Goal: Book appointment/travel/reservation

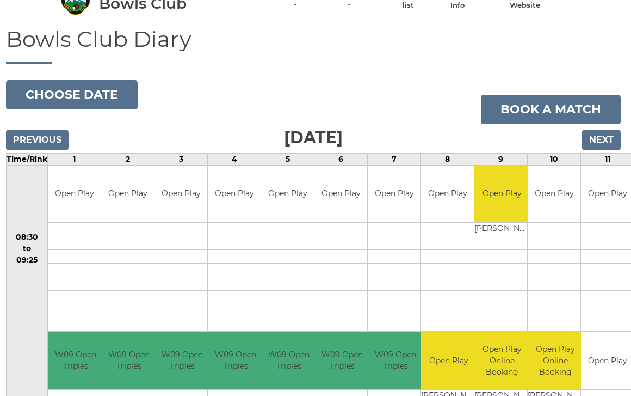
scroll to position [51, 2]
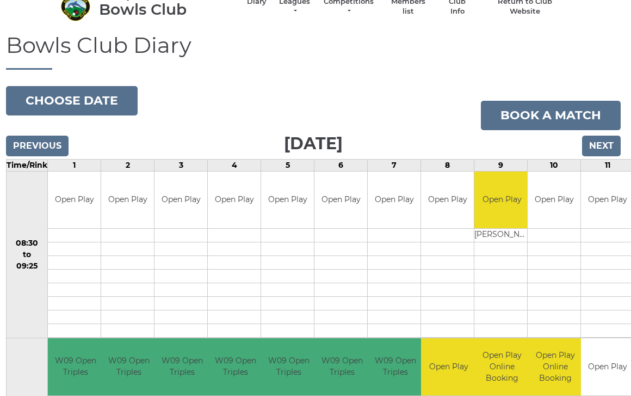
click at [603, 146] on input "Next" at bounding box center [601, 145] width 39 height 21
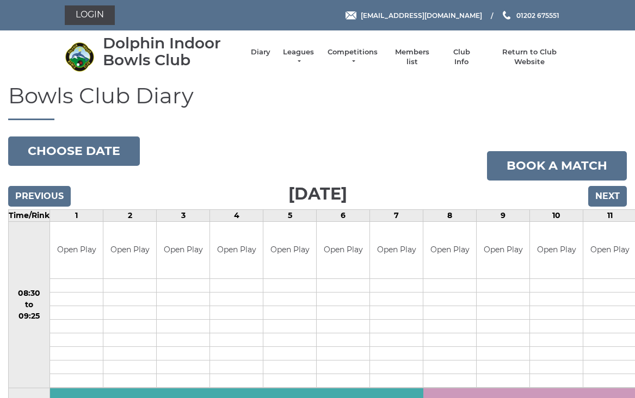
click at [37, 202] on input "Previous" at bounding box center [39, 196] width 63 height 21
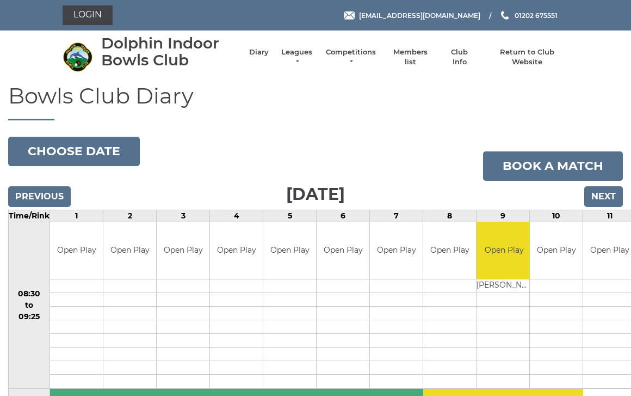
scroll to position [9, 0]
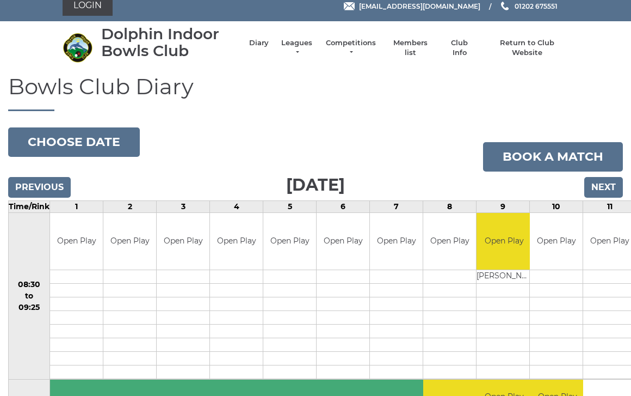
click at [26, 187] on input "Previous" at bounding box center [39, 187] width 63 height 21
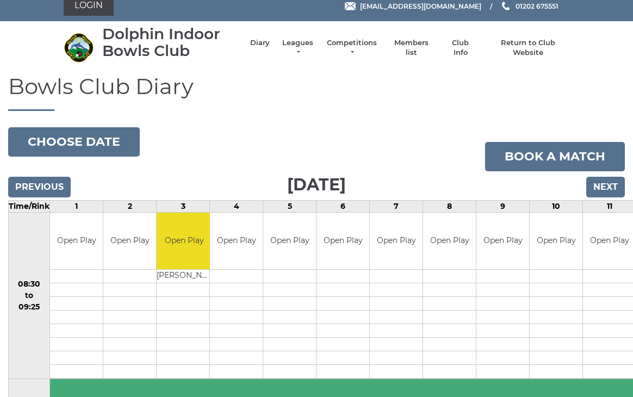
scroll to position [9, 0]
click at [32, 191] on input "Previous" at bounding box center [39, 187] width 63 height 21
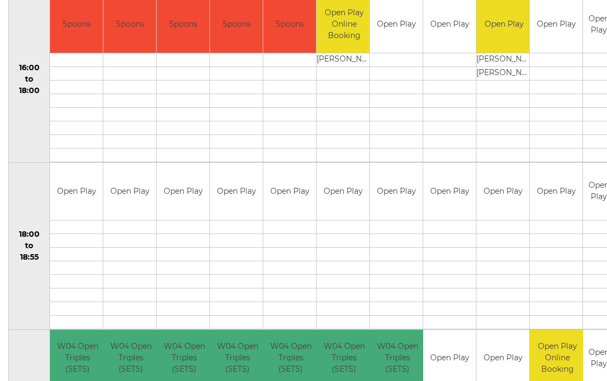
scroll to position [1018, 0]
